Goal: Task Accomplishment & Management: Manage account settings

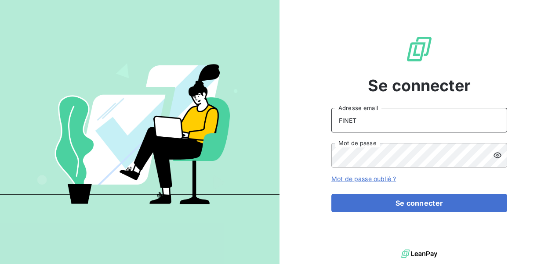
drag, startPoint x: 352, startPoint y: 120, endPoint x: 323, endPoint y: 121, distance: 29.1
click at [323, 121] on div "Se connecter FINET Adresse email Mot de passe Mot de passe oublié ? Se connecter" at bounding box center [418, 124] width 279 height 248
paste input "[EMAIL_ADDRESS][DOMAIN_NAME]"
type input "[EMAIL_ADDRESS][DOMAIN_NAME]"
click at [479, 84] on div "Se connecter [EMAIL_ADDRESS][DOMAIN_NAME] Adresse email Mot de passe Mot de pas…" at bounding box center [419, 124] width 176 height 248
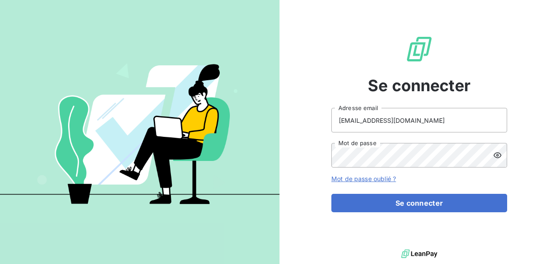
click at [494, 156] on icon at bounding box center [497, 156] width 8 height 6
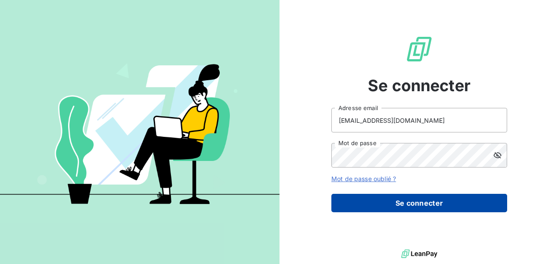
click at [447, 207] on button "Se connecter" at bounding box center [419, 203] width 176 height 18
